Goal: Task Accomplishment & Management: Manage account settings

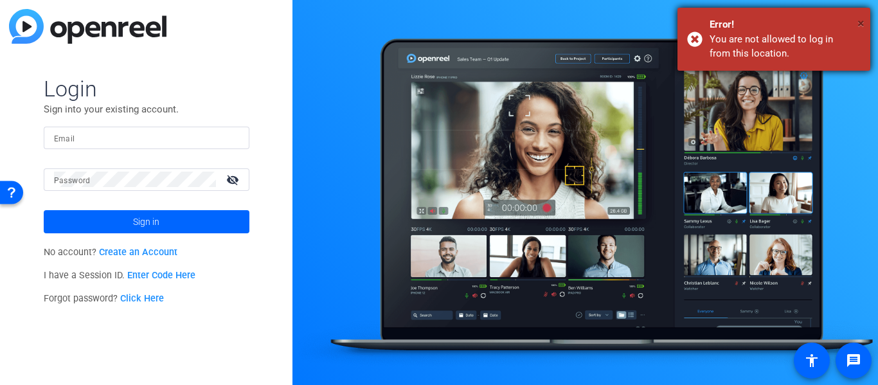
click at [863, 20] on span "×" at bounding box center [861, 22] width 7 height 15
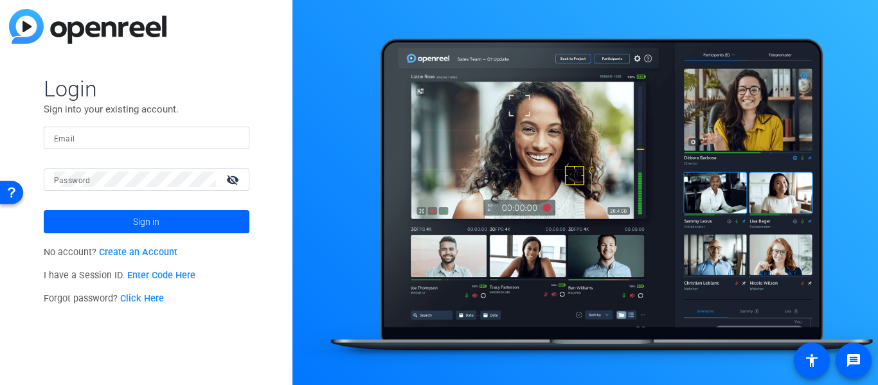
click at [82, 139] on input "Email" at bounding box center [146, 137] width 185 height 15
click at [230, 179] on mat-icon "visibility_off" at bounding box center [234, 179] width 31 height 19
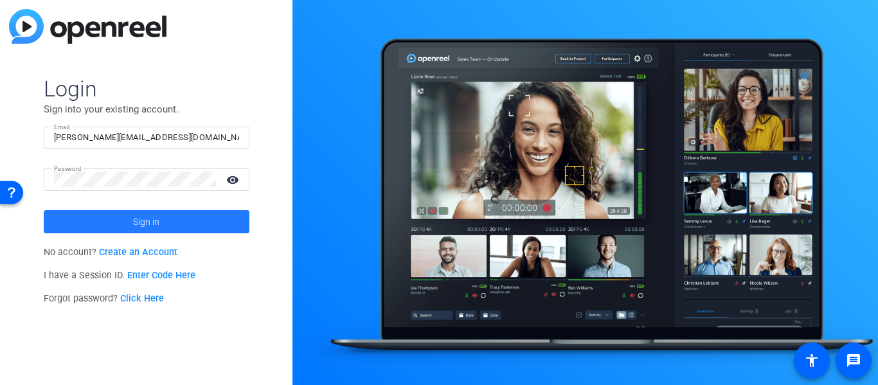
click at [186, 220] on span at bounding box center [147, 221] width 206 height 31
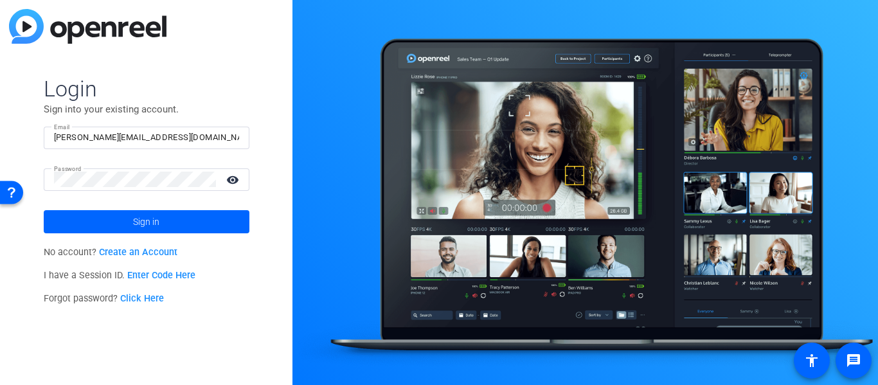
click at [172, 135] on input "[PERSON_NAME][EMAIL_ADDRESS][DOMAIN_NAME]" at bounding box center [146, 137] width 185 height 15
click at [134, 215] on span "Sign in" at bounding box center [146, 222] width 26 height 32
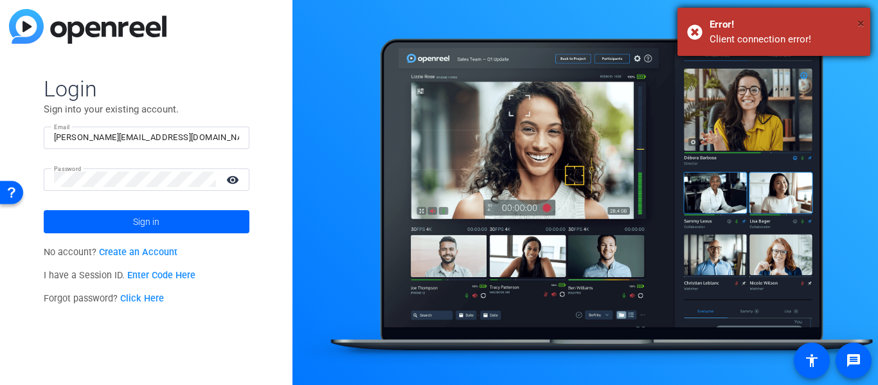
click at [863, 23] on span "×" at bounding box center [861, 22] width 7 height 15
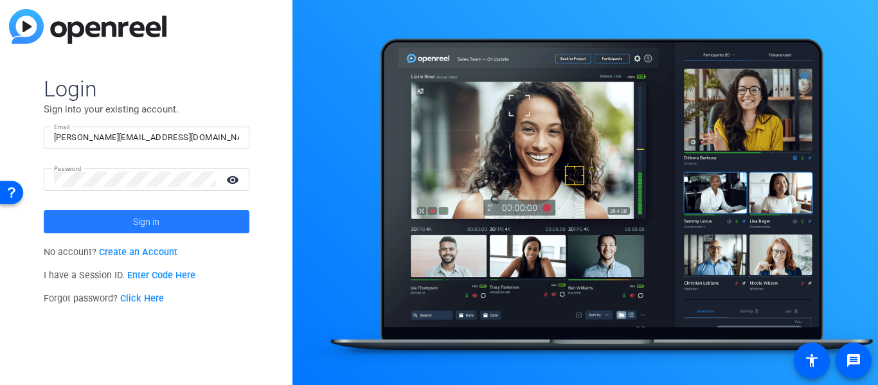
click at [217, 223] on span at bounding box center [147, 221] width 206 height 31
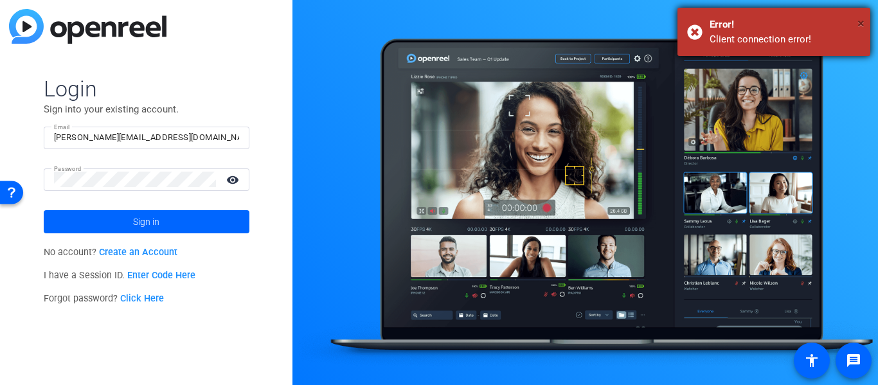
click at [863, 24] on span "×" at bounding box center [861, 22] width 7 height 15
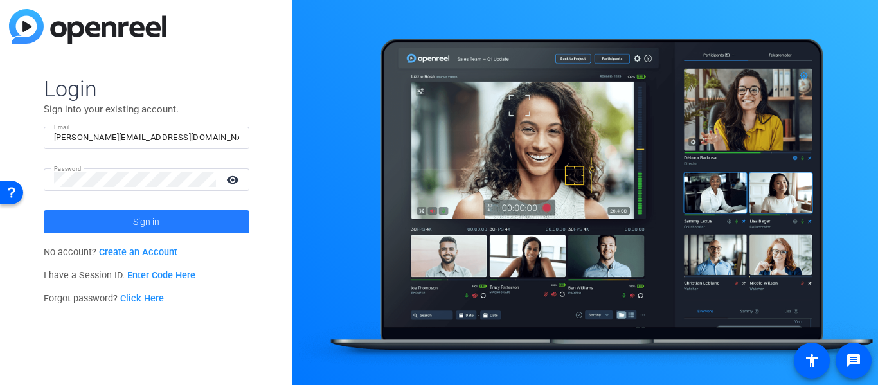
click at [215, 221] on span at bounding box center [147, 221] width 206 height 31
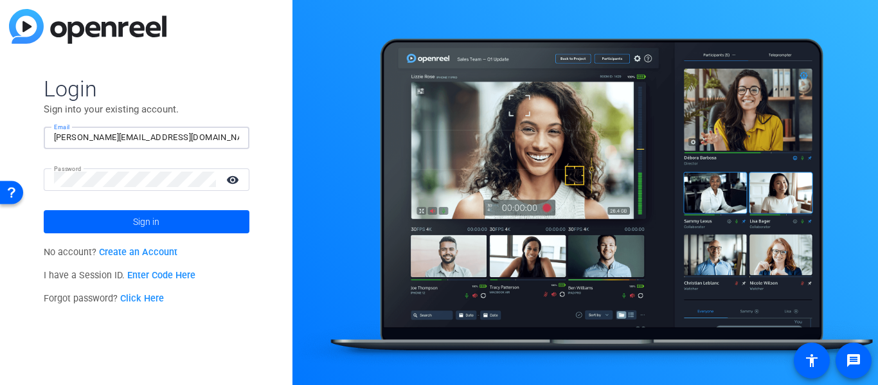
click at [160, 137] on input "[PERSON_NAME][EMAIL_ADDRESS][DOMAIN_NAME]" at bounding box center [146, 137] width 185 height 15
paste input "Password: [SECURITY_DATA]"
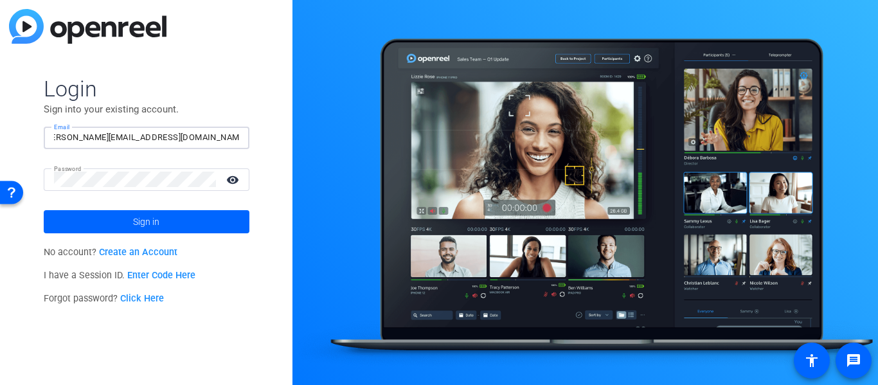
drag, startPoint x: 185, startPoint y: 138, endPoint x: 249, endPoint y: 141, distance: 64.4
click at [249, 141] on div "Email [PERSON_NAME][EMAIL_ADDRESS][DOMAIN_NAME] Password: [SECURITY_DATA]" at bounding box center [147, 138] width 206 height 23
type input "[PERSON_NAME][EMAIL_ADDRESS][DOMAIN_NAME]"
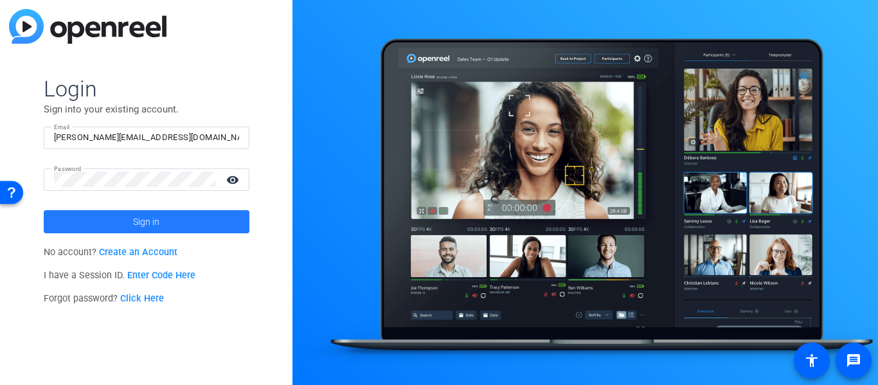
click at [170, 219] on span at bounding box center [147, 221] width 206 height 31
